Goal: Task Accomplishment & Management: Use online tool/utility

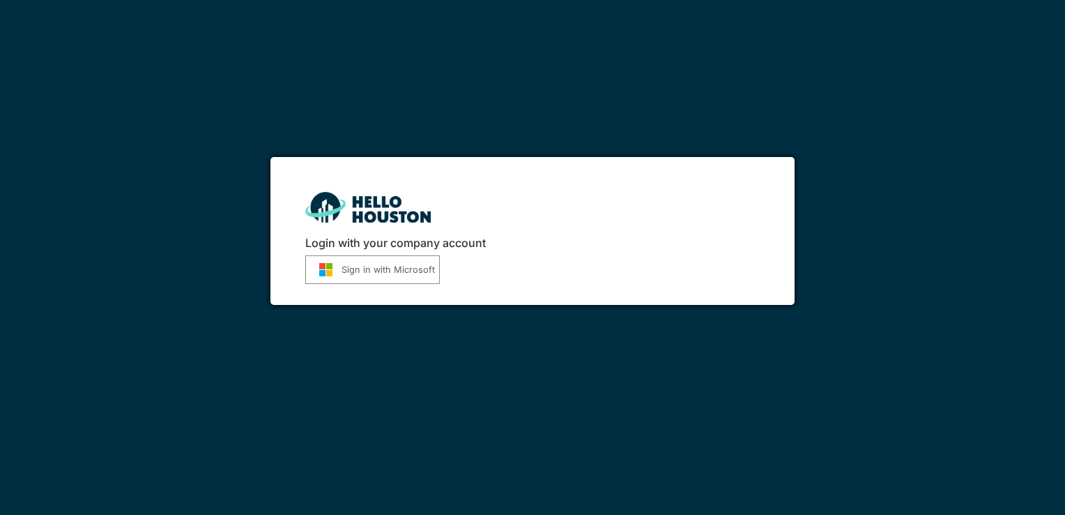
click at [374, 266] on button "Sign in with Microsoft" at bounding box center [372, 269] width 135 height 29
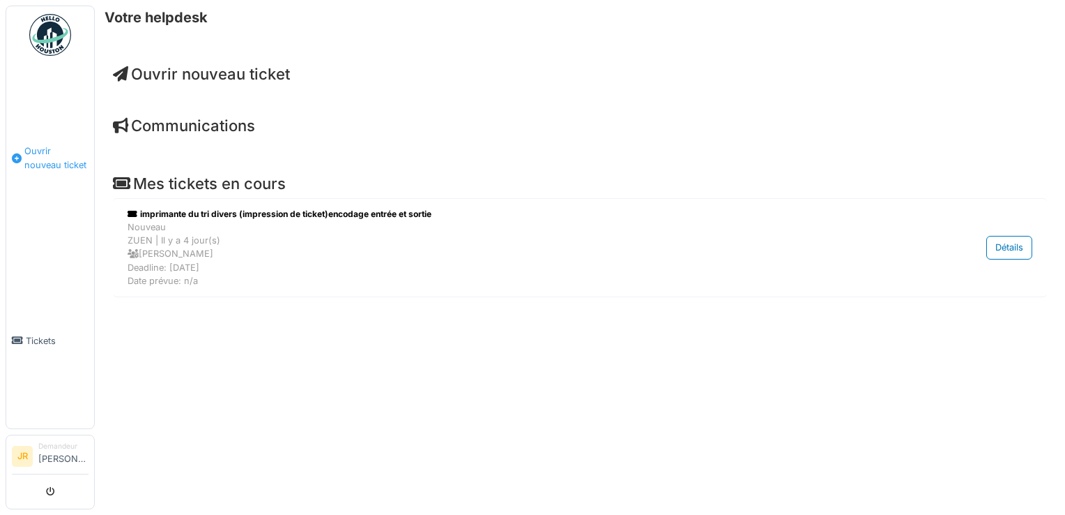
click at [47, 157] on span "Ouvrir nouveau ticket" at bounding box center [56, 157] width 64 height 26
